Goal: Task Accomplishment & Management: Use online tool/utility

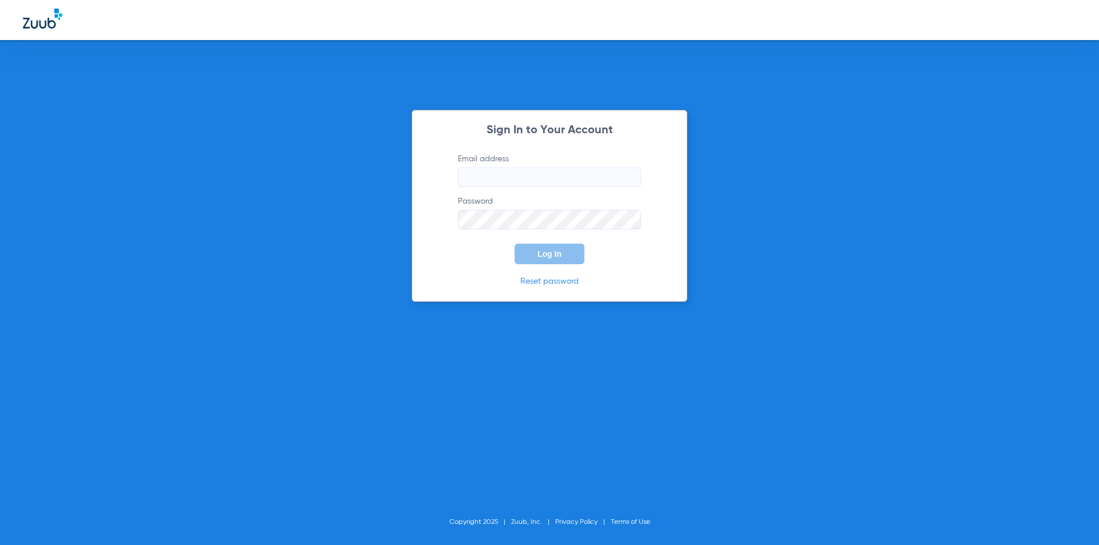
type input "[EMAIL_ADDRESS][DOMAIN_NAME]"
click at [540, 252] on span "Log In" at bounding box center [549, 253] width 24 height 9
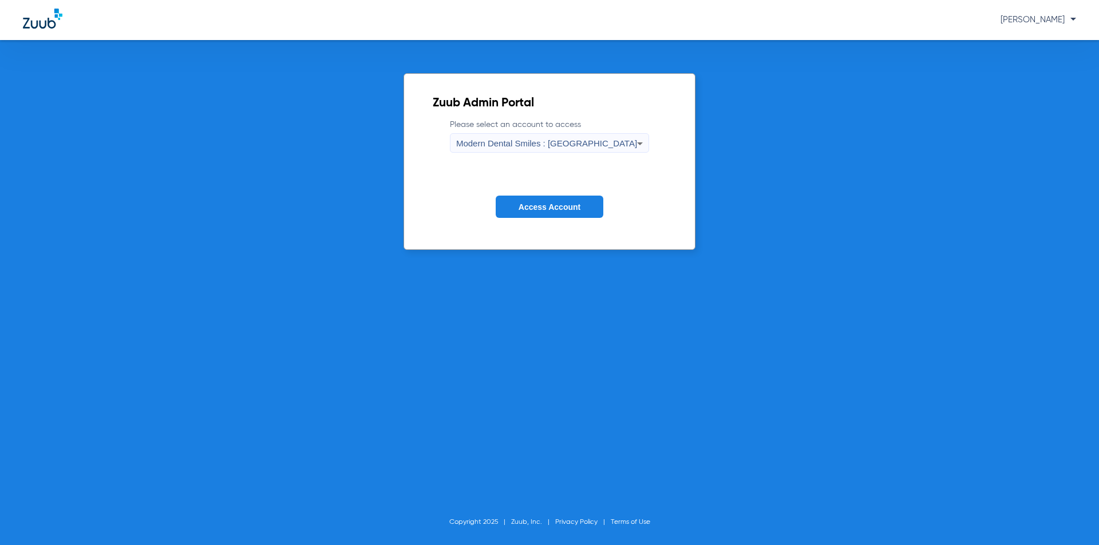
click at [571, 140] on span "Modern Dental Smiles : [GEOGRAPHIC_DATA]" at bounding box center [546, 143] width 181 height 10
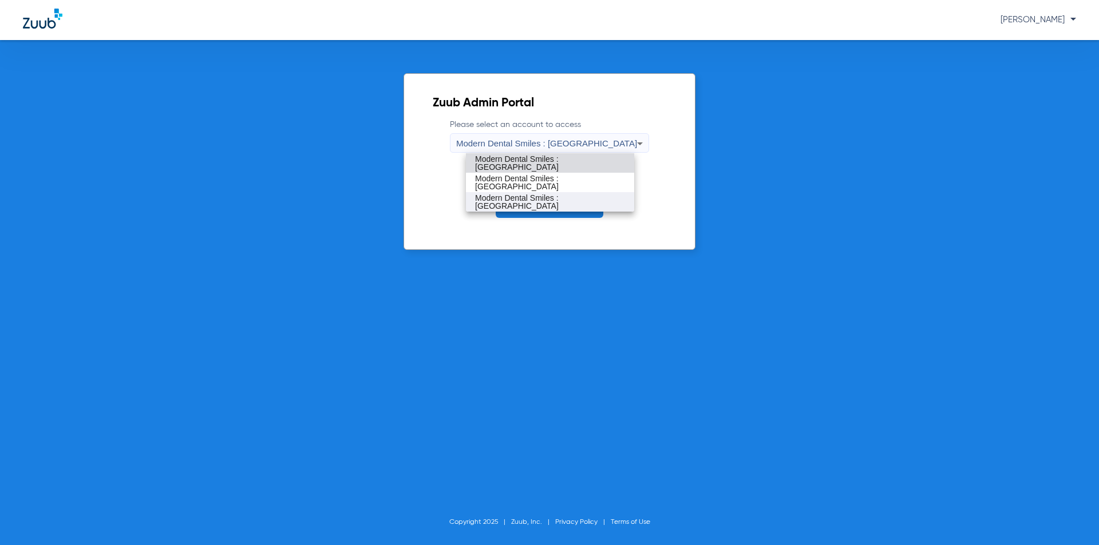
click at [560, 198] on span "Modern Dental Smiles : [GEOGRAPHIC_DATA]" at bounding box center [550, 202] width 150 height 16
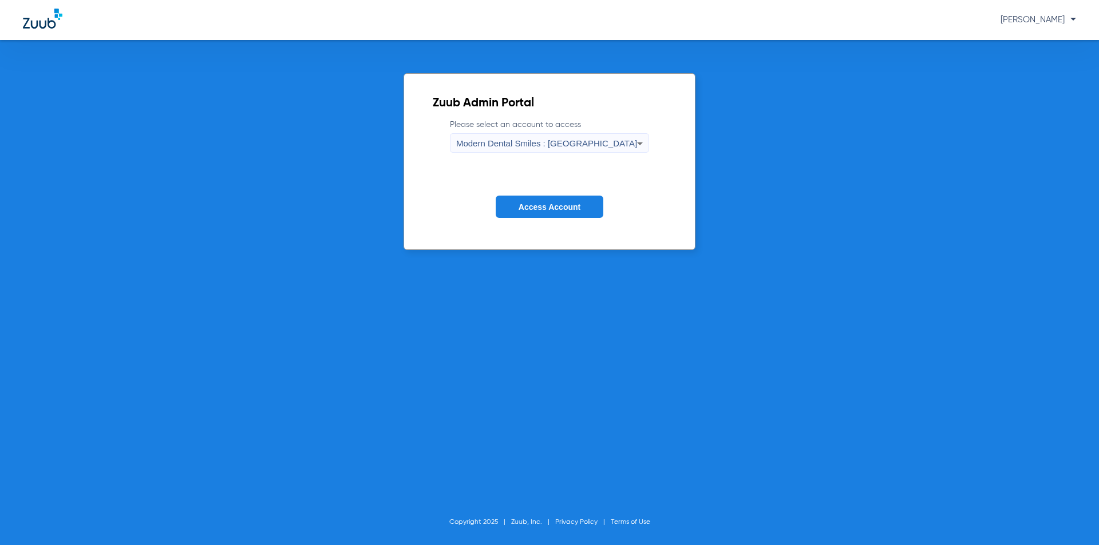
click at [542, 205] on span "Access Account" at bounding box center [549, 207] width 62 height 9
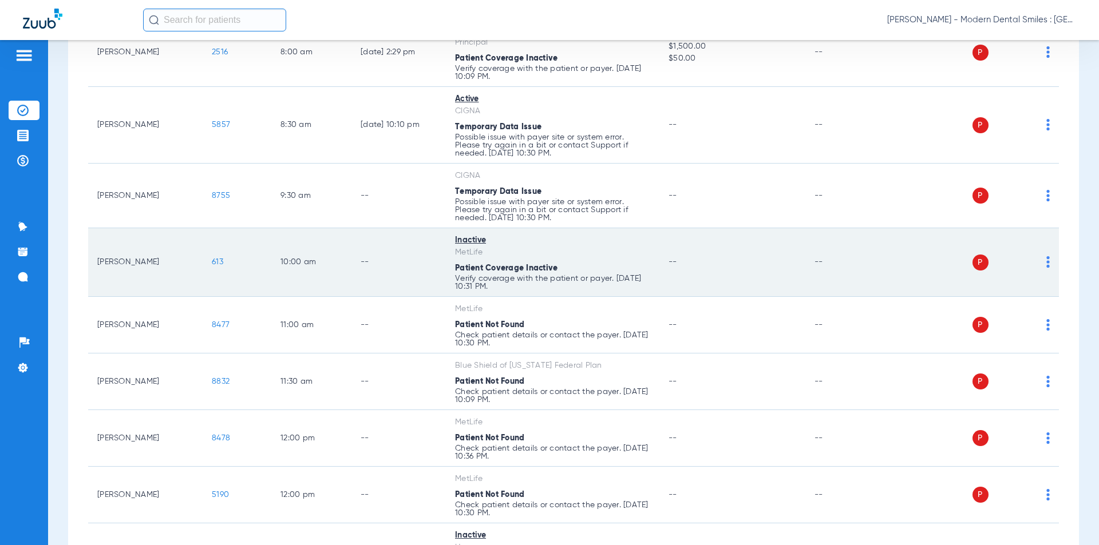
scroll to position [343, 0]
